Goal: Task Accomplishment & Management: Manage account settings

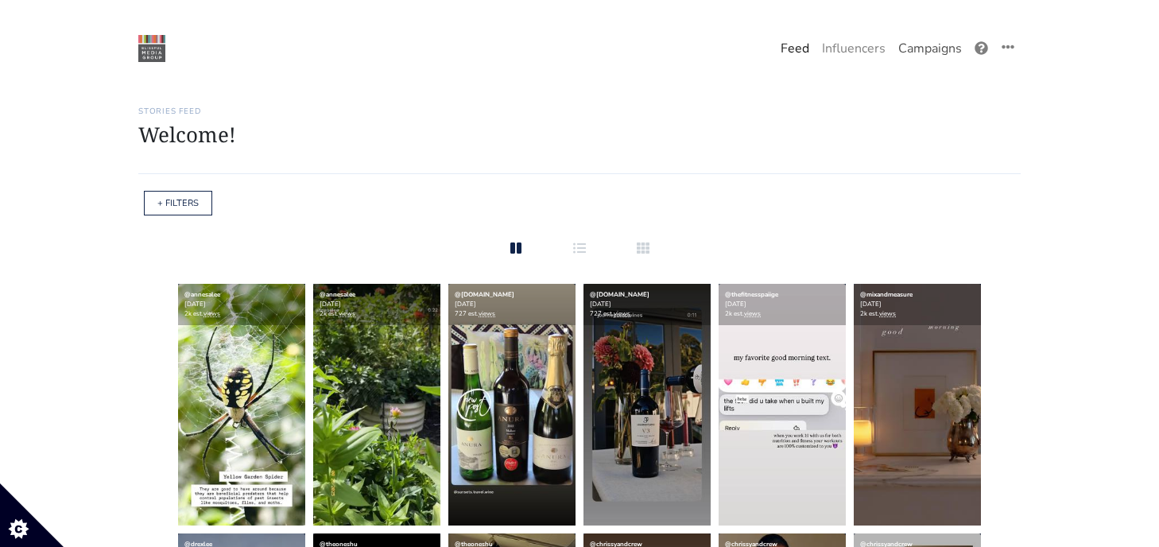
click at [921, 37] on link "Campaigns" at bounding box center [930, 49] width 76 height 32
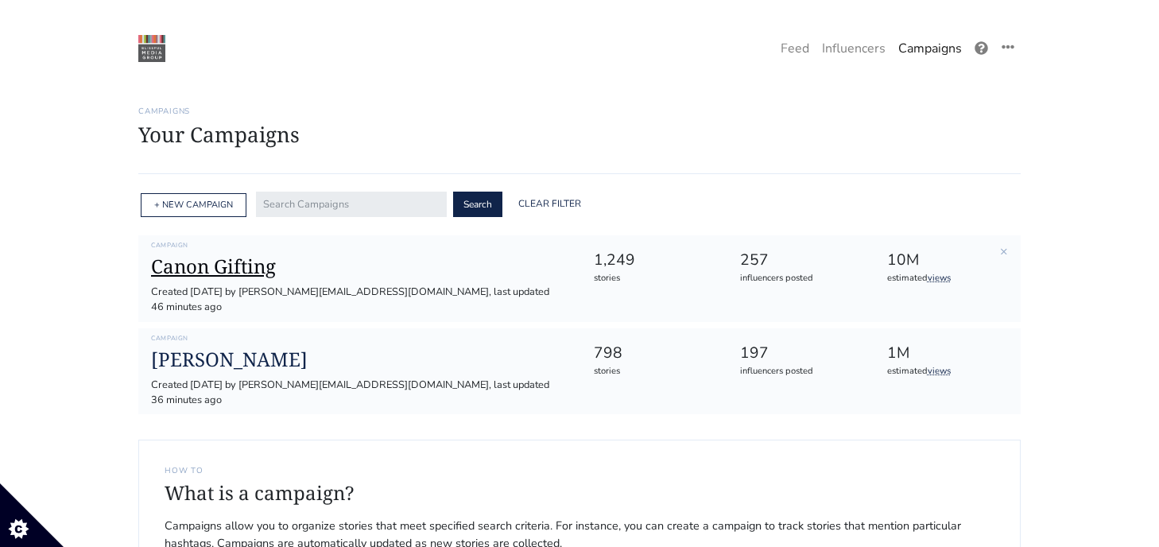
click at [212, 266] on h1 "Canon Gifting" at bounding box center [359, 266] width 416 height 23
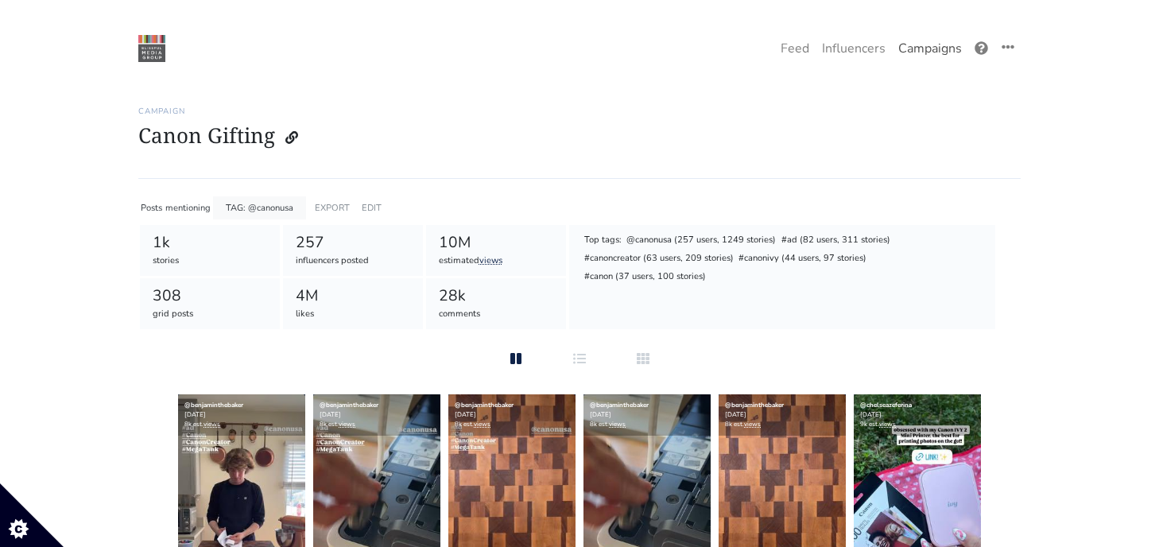
click at [916, 53] on link "Campaigns" at bounding box center [930, 49] width 76 height 32
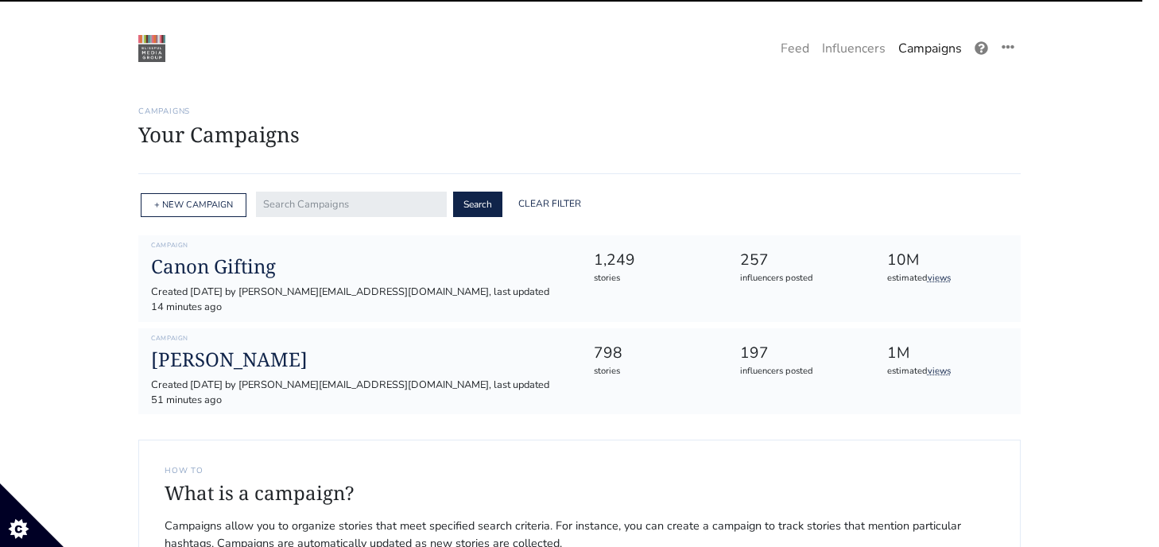
click at [217, 348] on h1 "[PERSON_NAME]" at bounding box center [359, 359] width 416 height 23
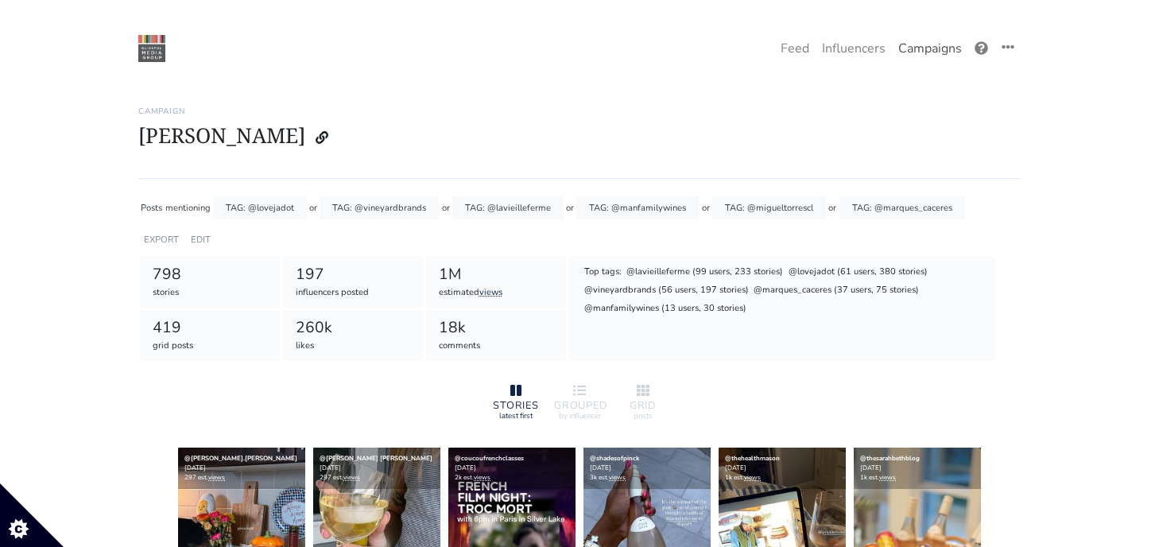
click at [914, 51] on link "Campaigns" at bounding box center [930, 49] width 76 height 32
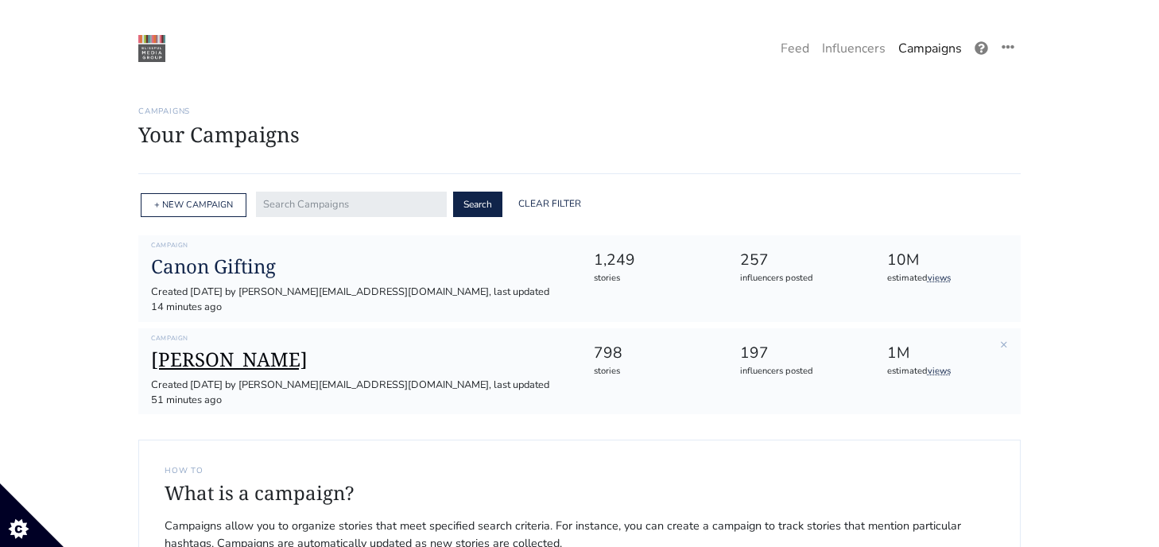
click at [184, 350] on h1 "[PERSON_NAME]" at bounding box center [359, 359] width 416 height 23
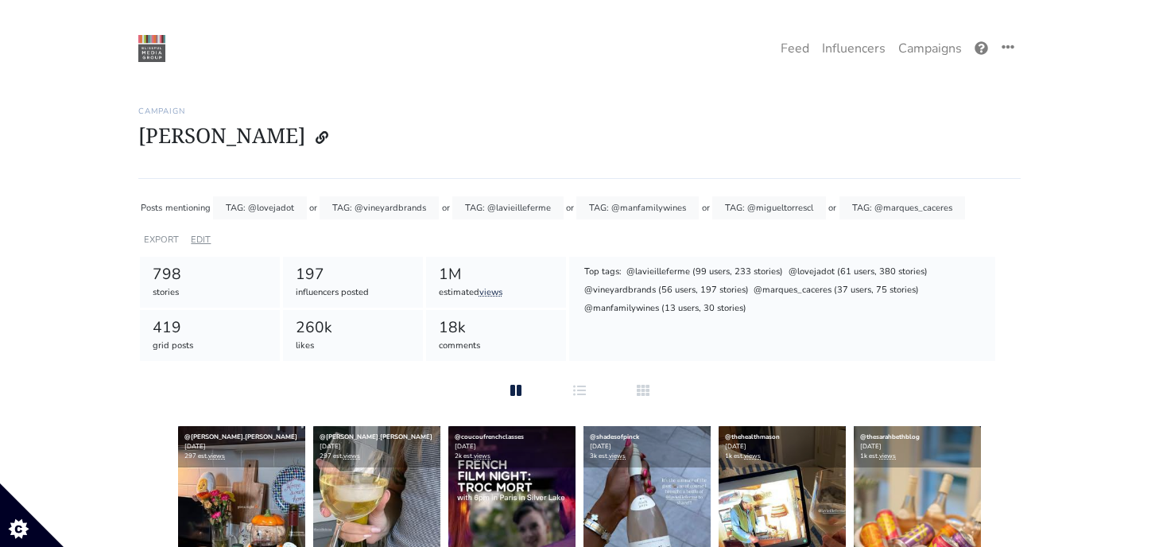
click at [206, 240] on link "EDIT" at bounding box center [201, 240] width 20 height 12
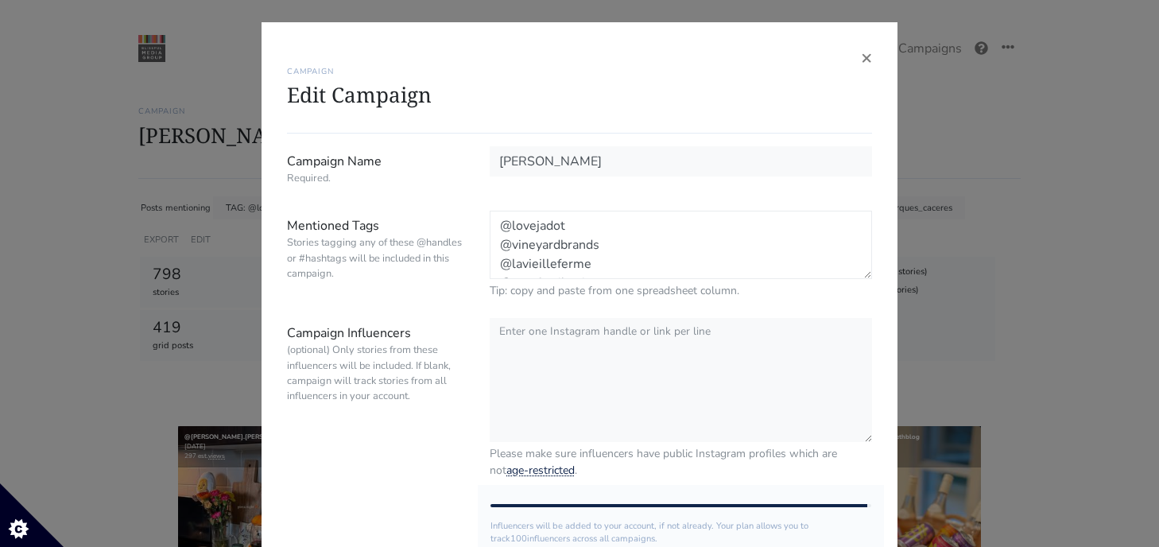
click at [660, 251] on textarea "@lovejadot @vineyardbrands @lavieilleferme @manfamilywines @migueltorrescl @mar…" at bounding box center [681, 245] width 382 height 68
drag, startPoint x: 658, startPoint y: 274, endPoint x: 453, endPoint y: 250, distance: 206.5
click at [453, 250] on div "Mentioned Tags Stories tagging any of these @handles or #hashtags will be inclu…" at bounding box center [579, 255] width 609 height 88
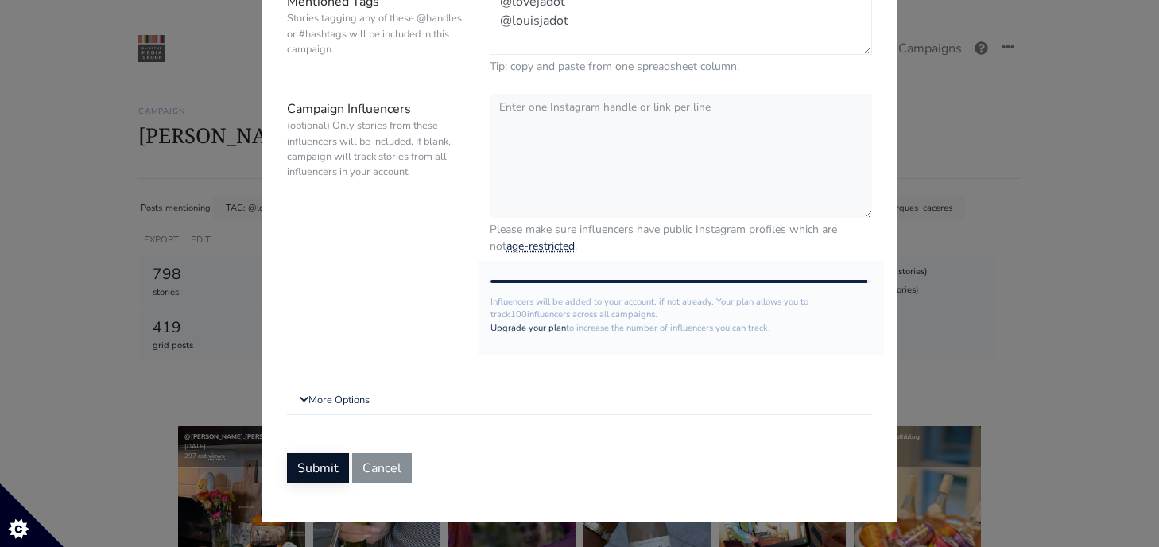
type textarea "@lovejadot @louisjadot"
click at [305, 477] on button "Submit" at bounding box center [318, 468] width 62 height 30
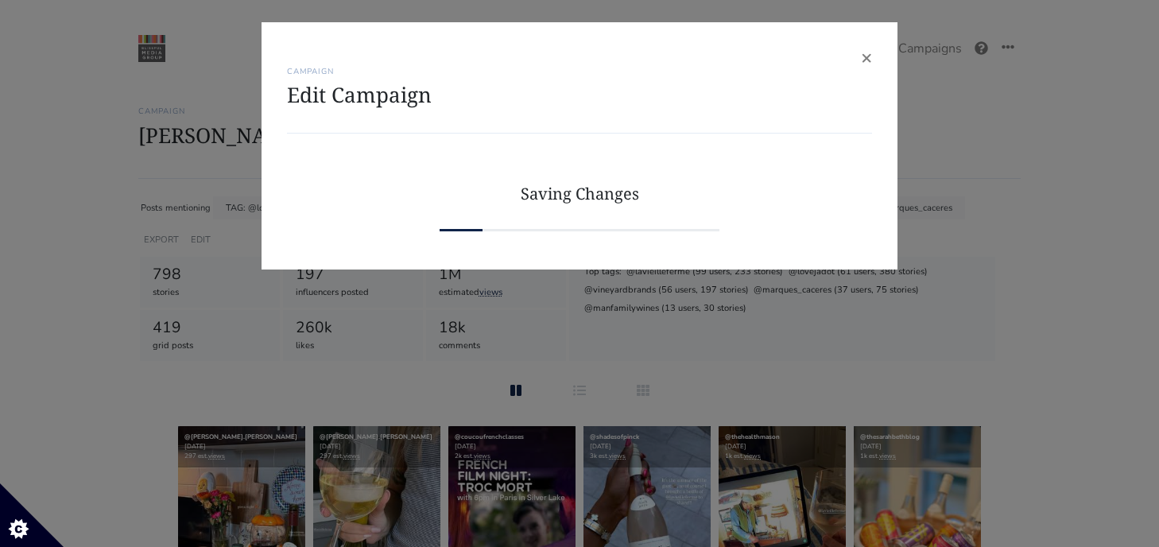
scroll to position [0, 0]
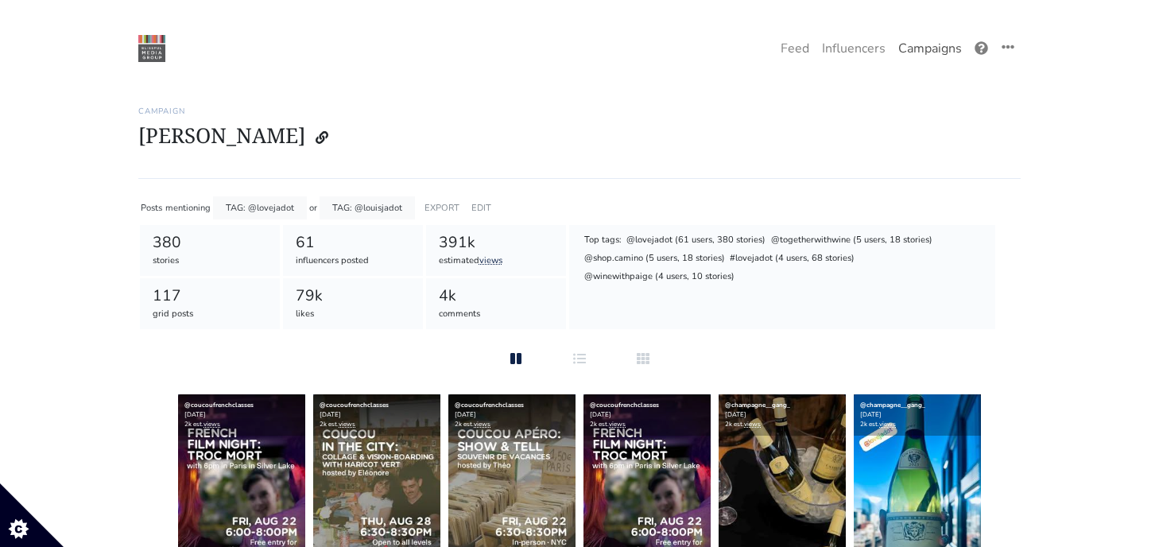
click at [927, 45] on link "Campaigns" at bounding box center [930, 49] width 76 height 32
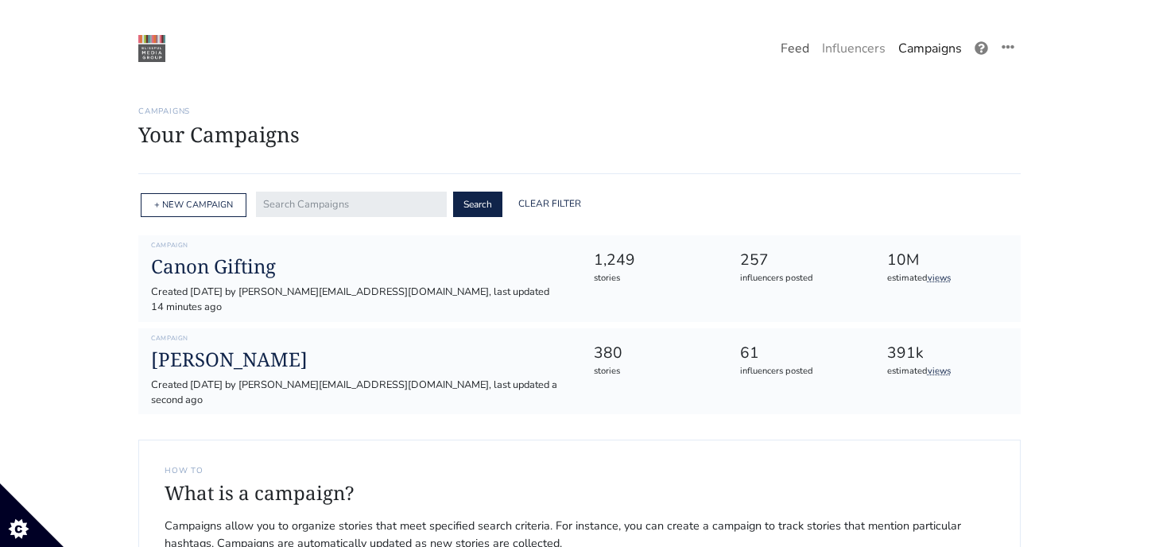
click at [794, 51] on link "Feed" at bounding box center [794, 49] width 41 height 32
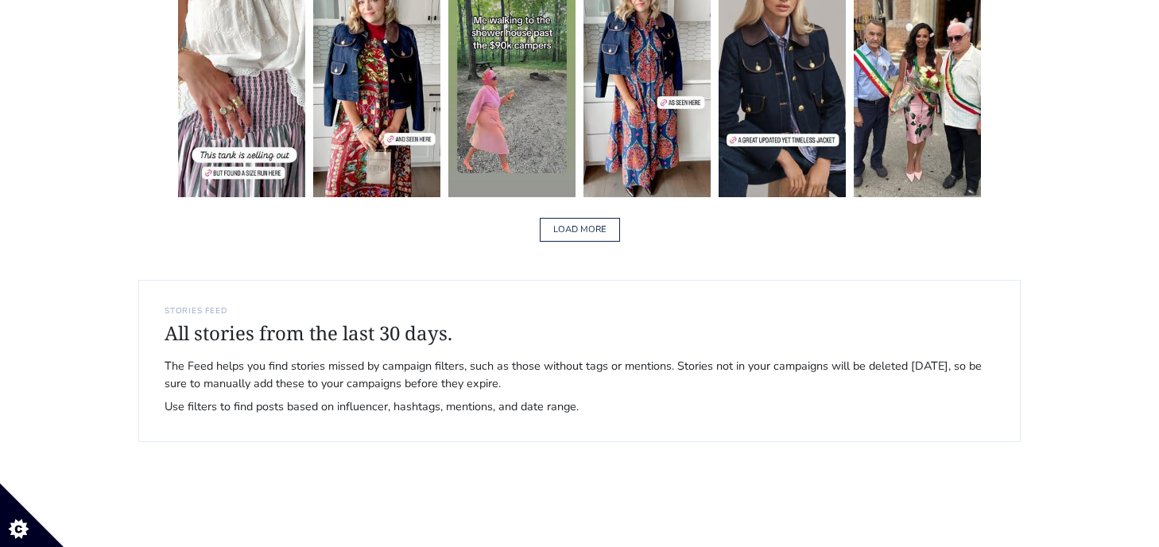
scroll to position [2578, 0]
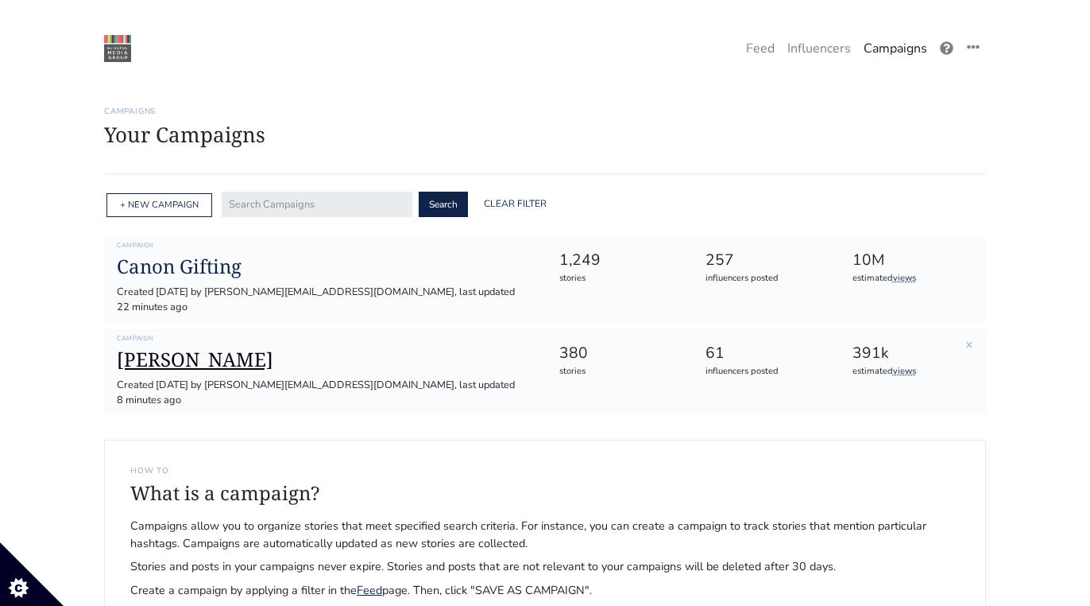
click at [179, 348] on h1 "[PERSON_NAME]" at bounding box center [325, 359] width 416 height 23
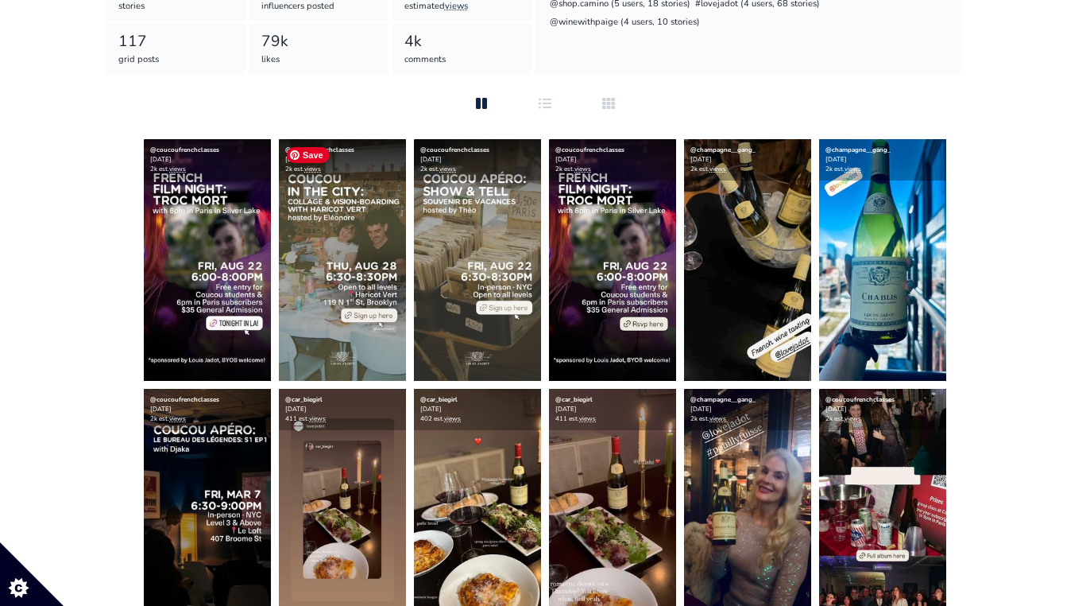
scroll to position [289, 0]
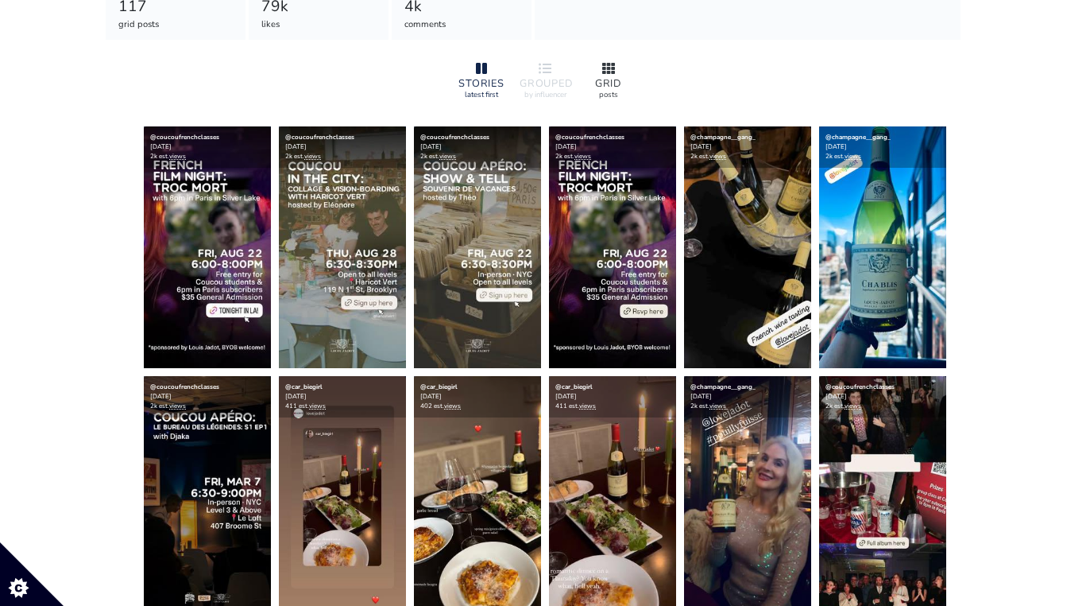
click at [608, 74] on icon at bounding box center [608, 68] width 13 height 13
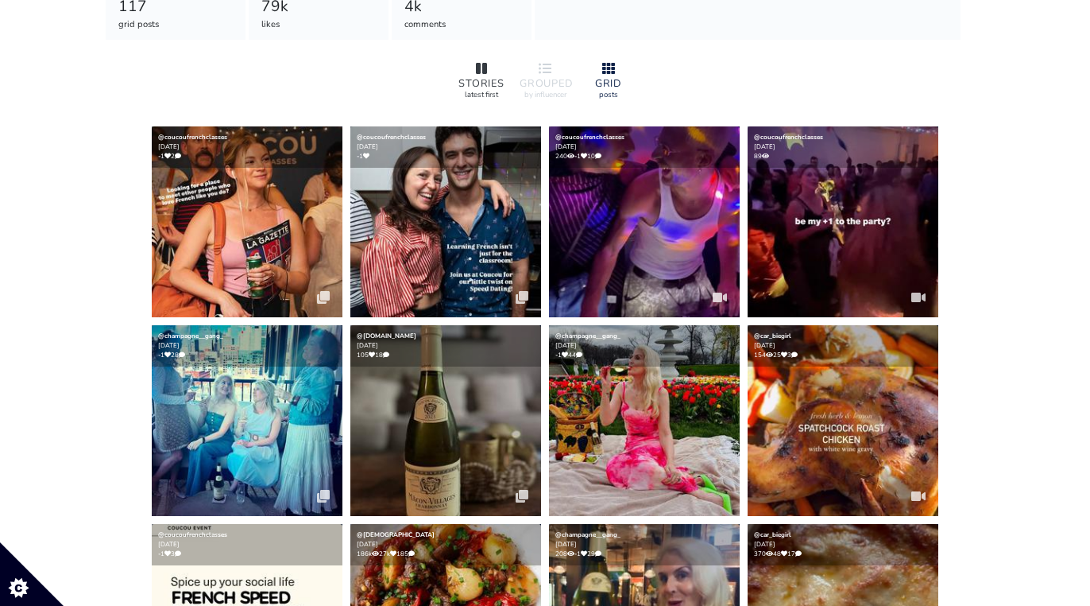
click at [485, 85] on div "STORIES" at bounding box center [481, 84] width 51 height 10
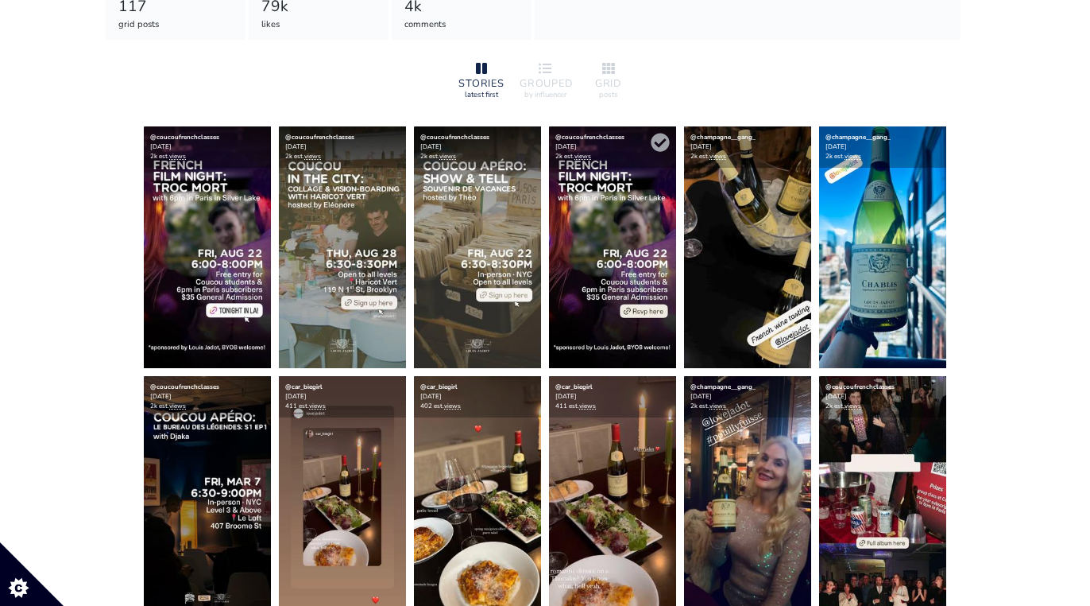
scroll to position [0, 0]
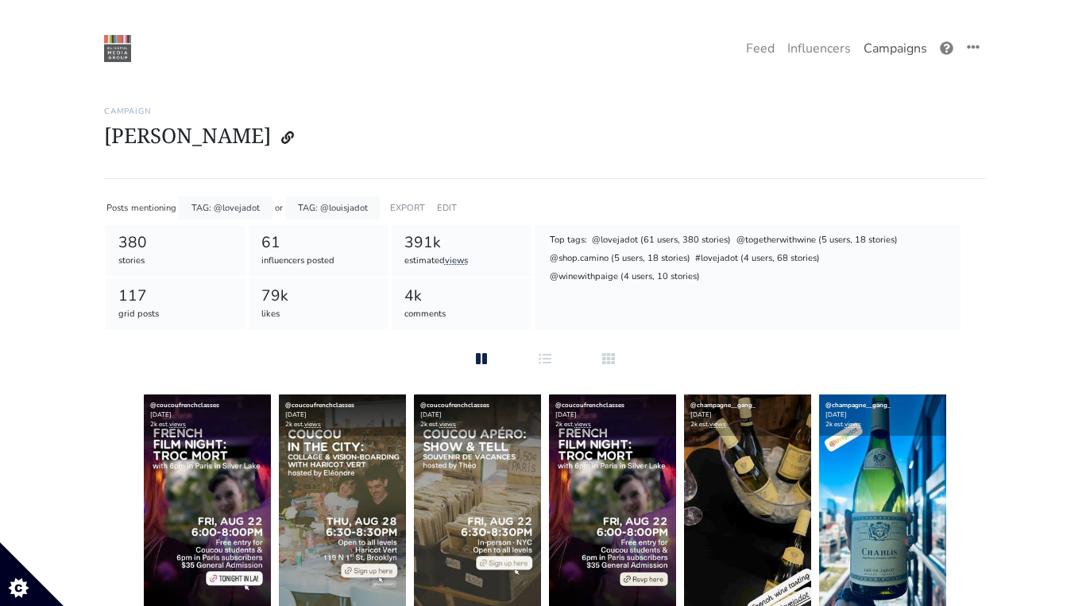
click at [895, 63] on link "Campaigns" at bounding box center [895, 49] width 76 height 32
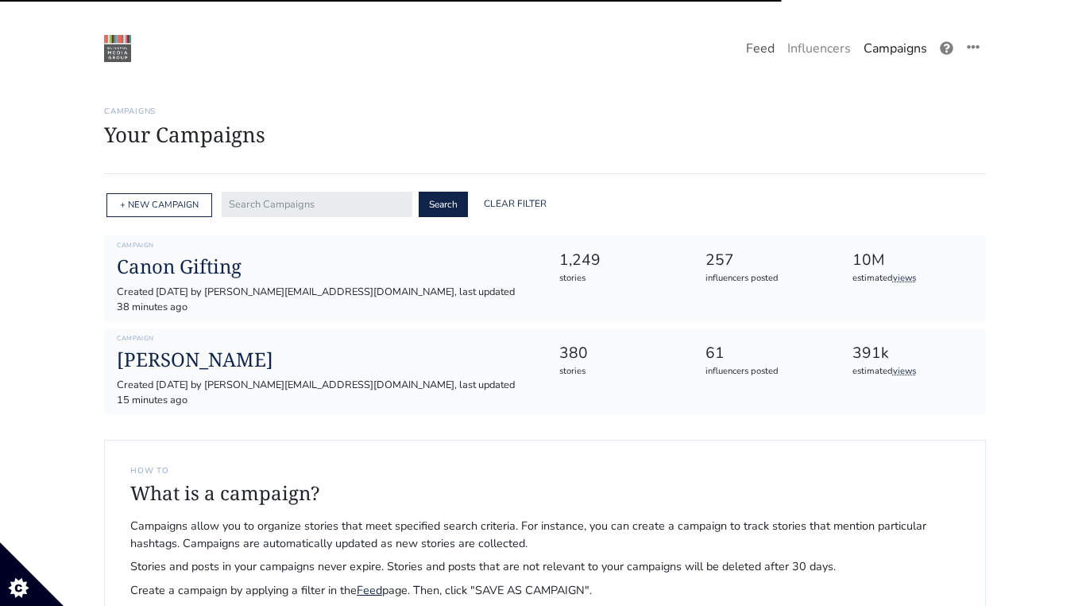
drag, startPoint x: 0, startPoint y: 0, endPoint x: 765, endPoint y: 54, distance: 767.2
click at [765, 54] on link "Feed" at bounding box center [760, 49] width 41 height 32
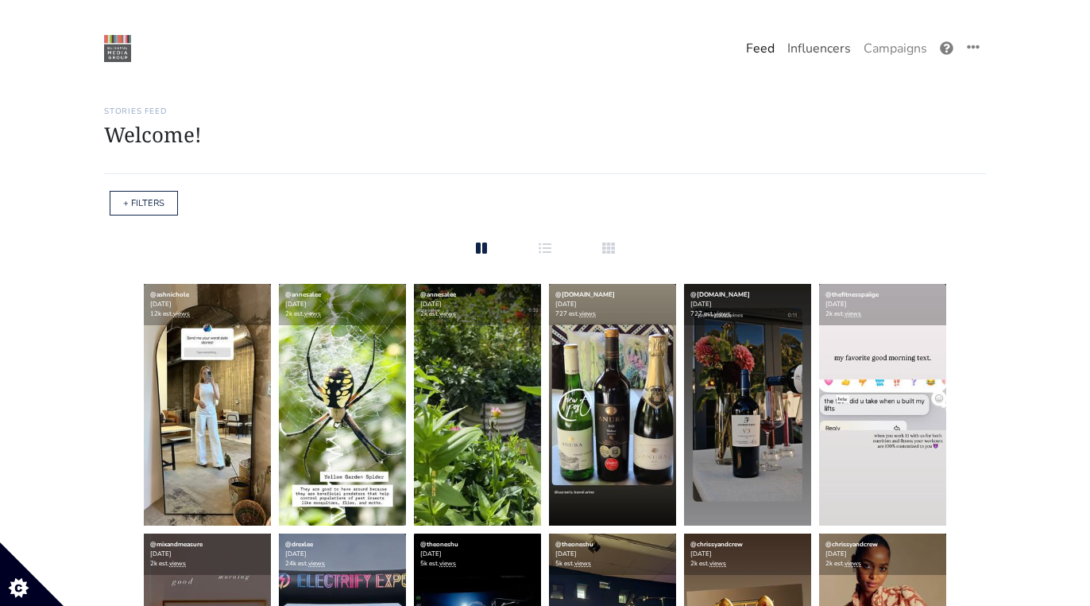
click at [847, 43] on link "Influencers" at bounding box center [819, 49] width 76 height 32
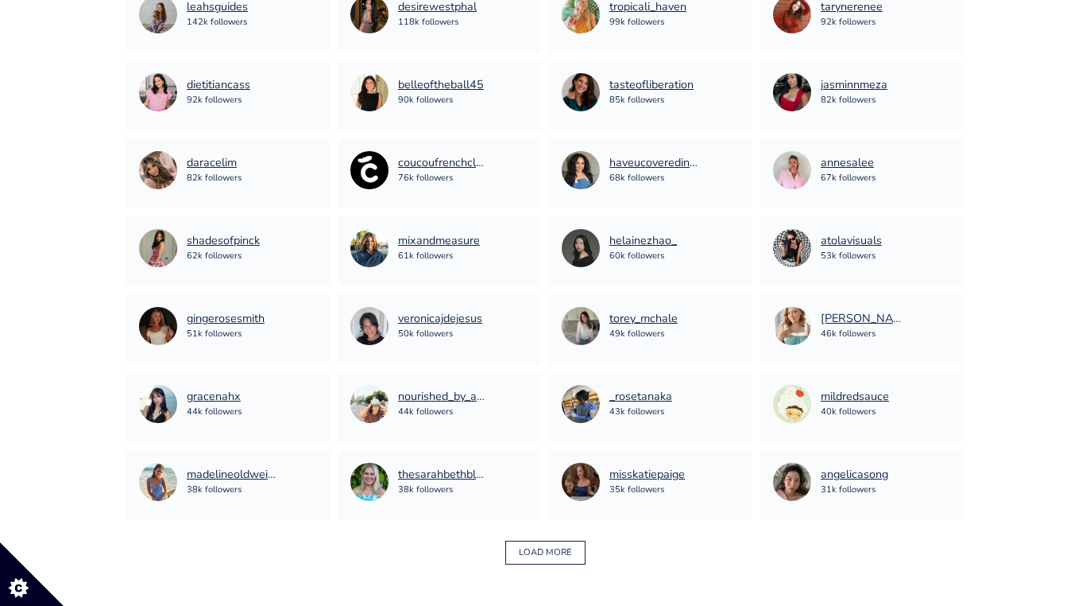
scroll to position [913, 0]
